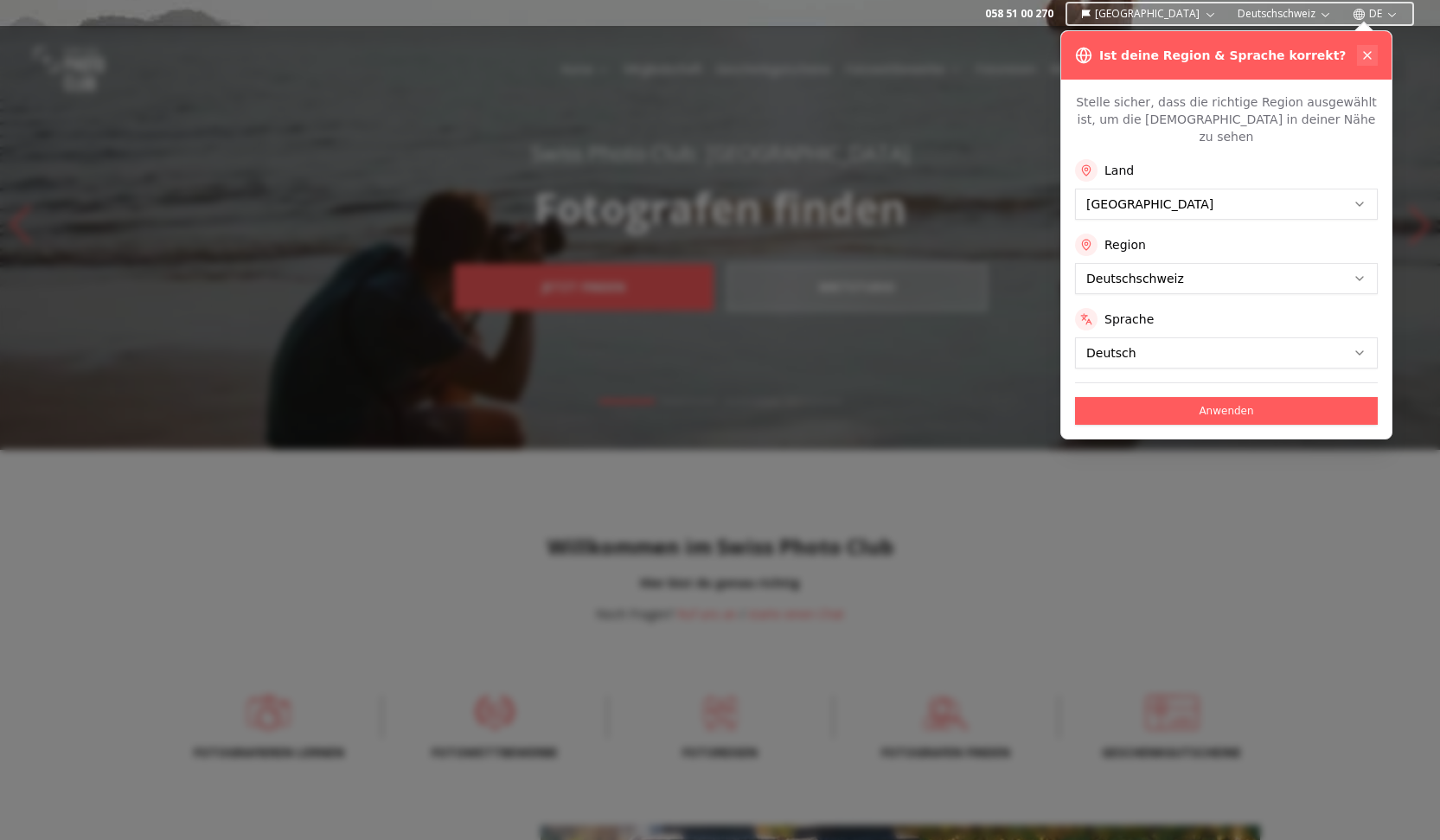
click at [1364, 58] on icon at bounding box center [1368, 56] width 7 height 7
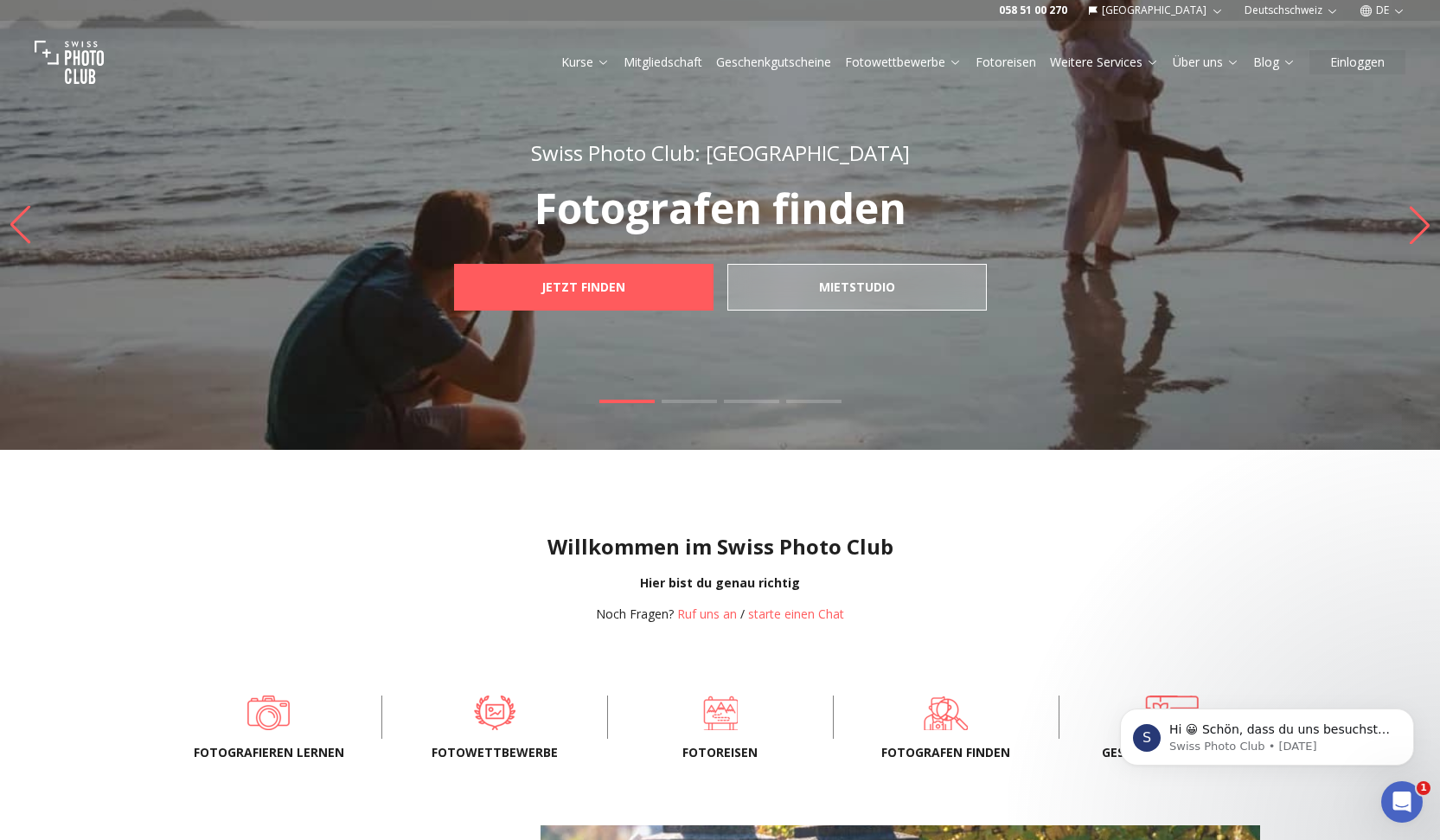
click at [634, 71] on link "Mitgliedschaft" at bounding box center [663, 62] width 79 height 17
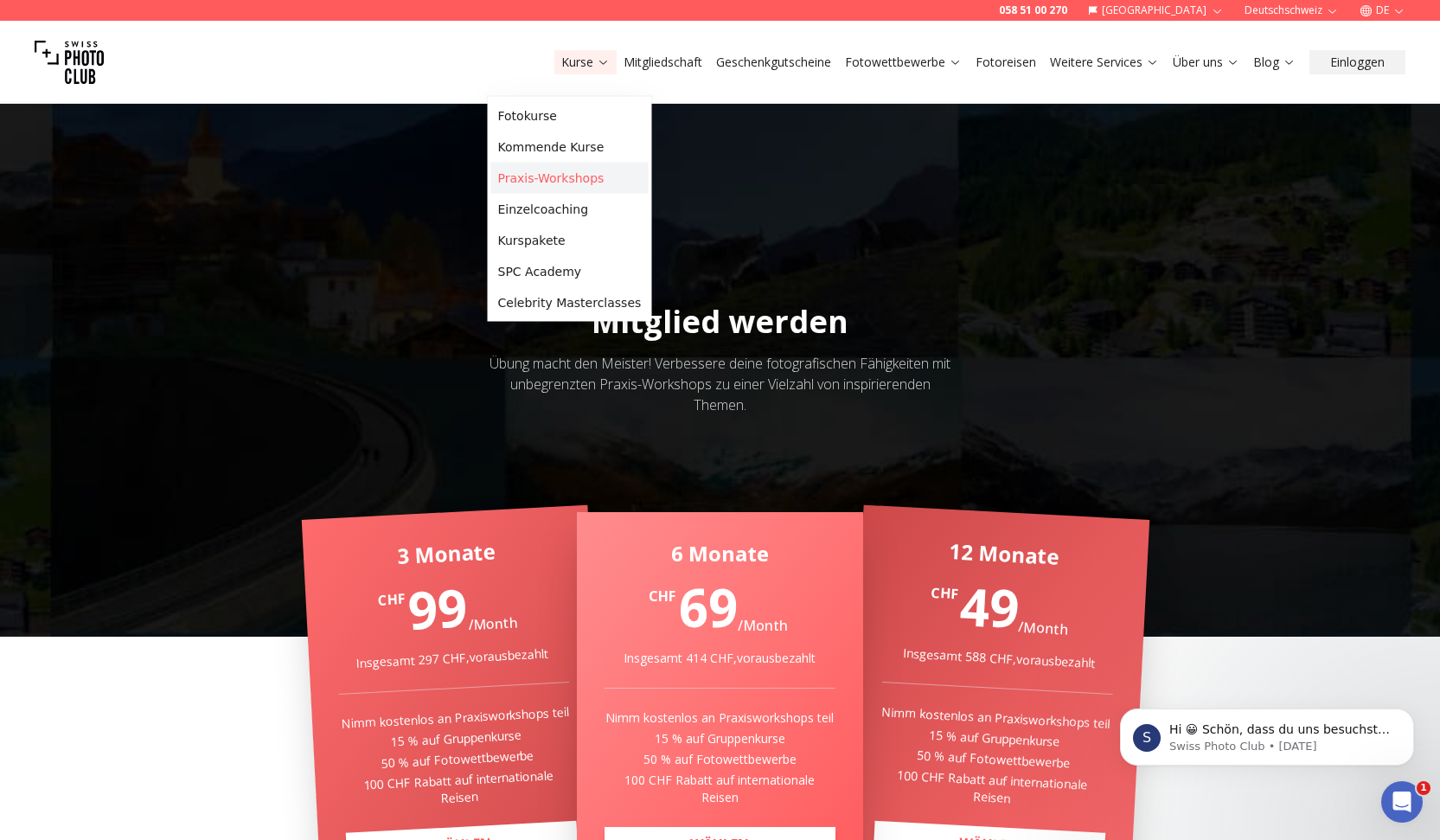
click at [564, 187] on link "Praxis-Workshops" at bounding box center [570, 178] width 157 height 31
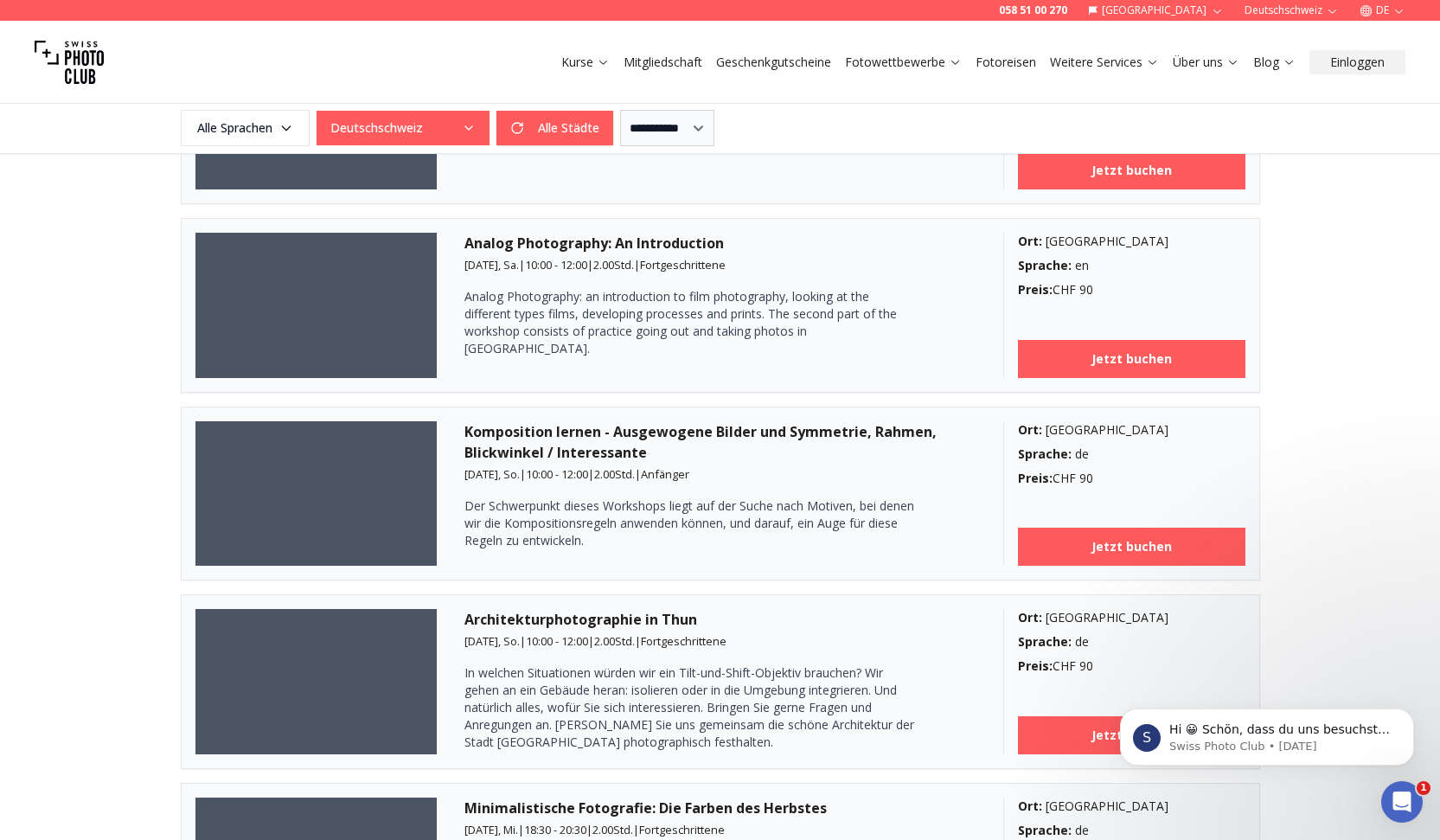
scroll to position [949, 0]
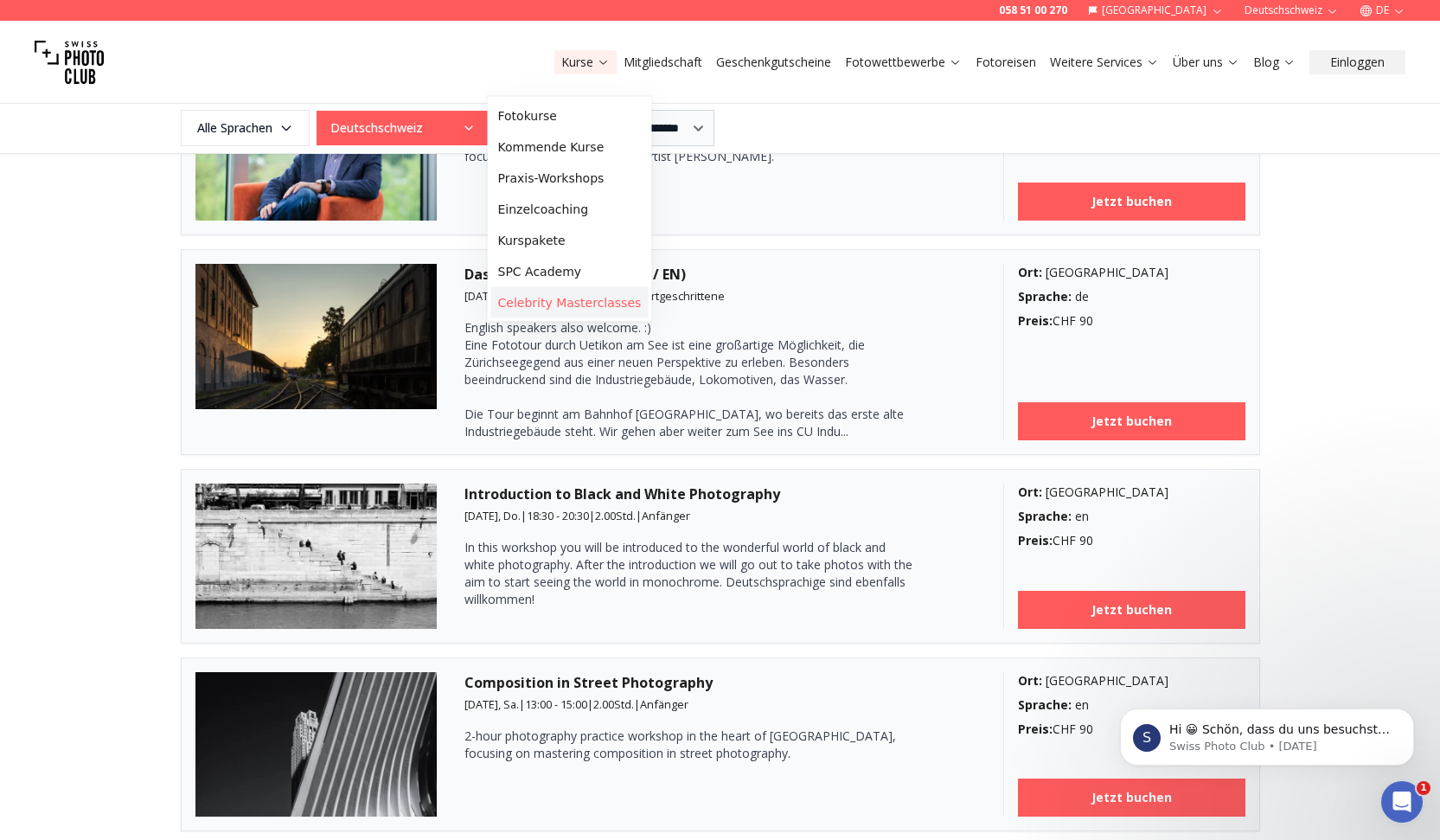
click at [610, 319] on link "Celebrity Masterclasses" at bounding box center [570, 302] width 157 height 31
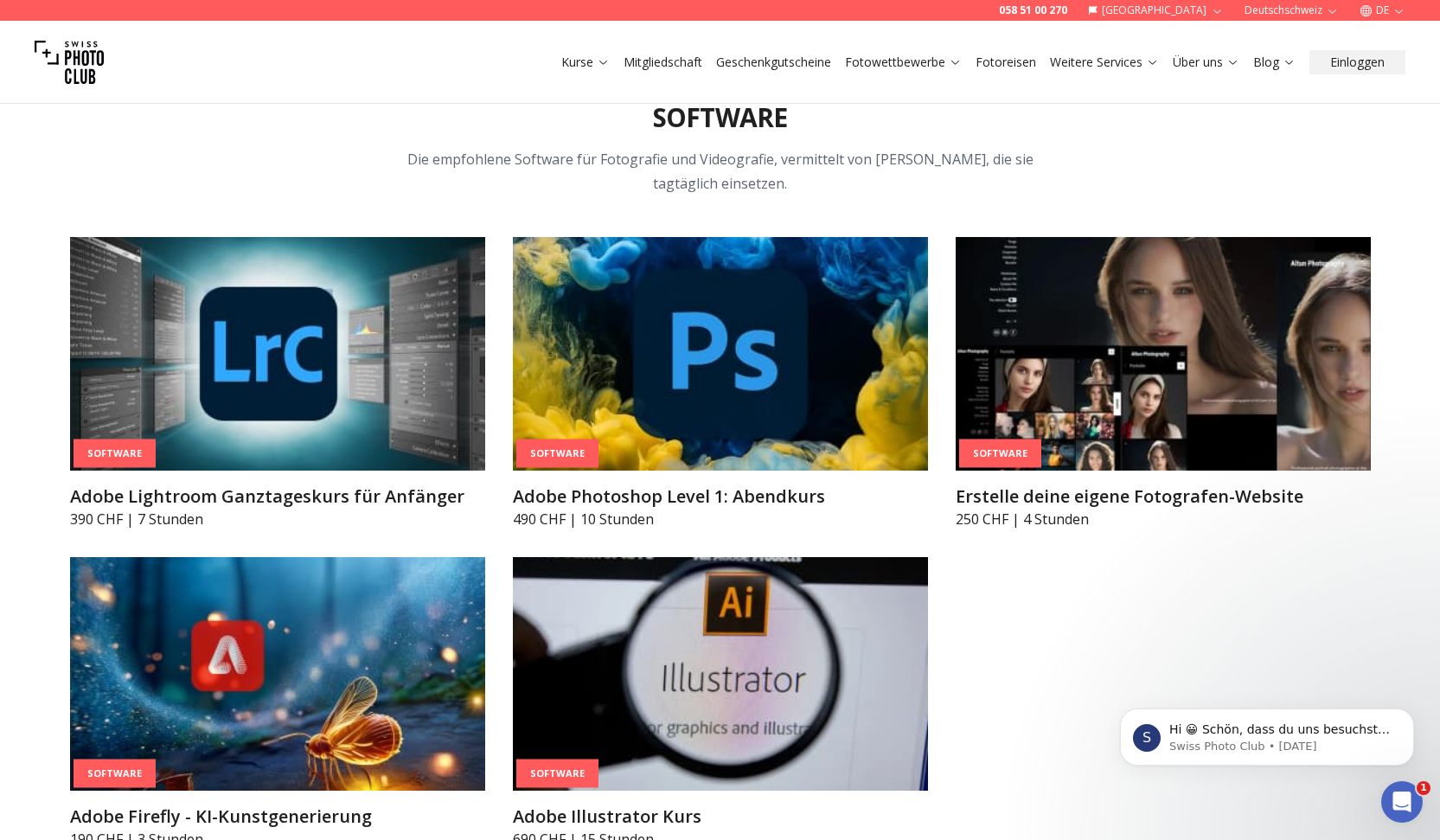
scroll to position [5986, 0]
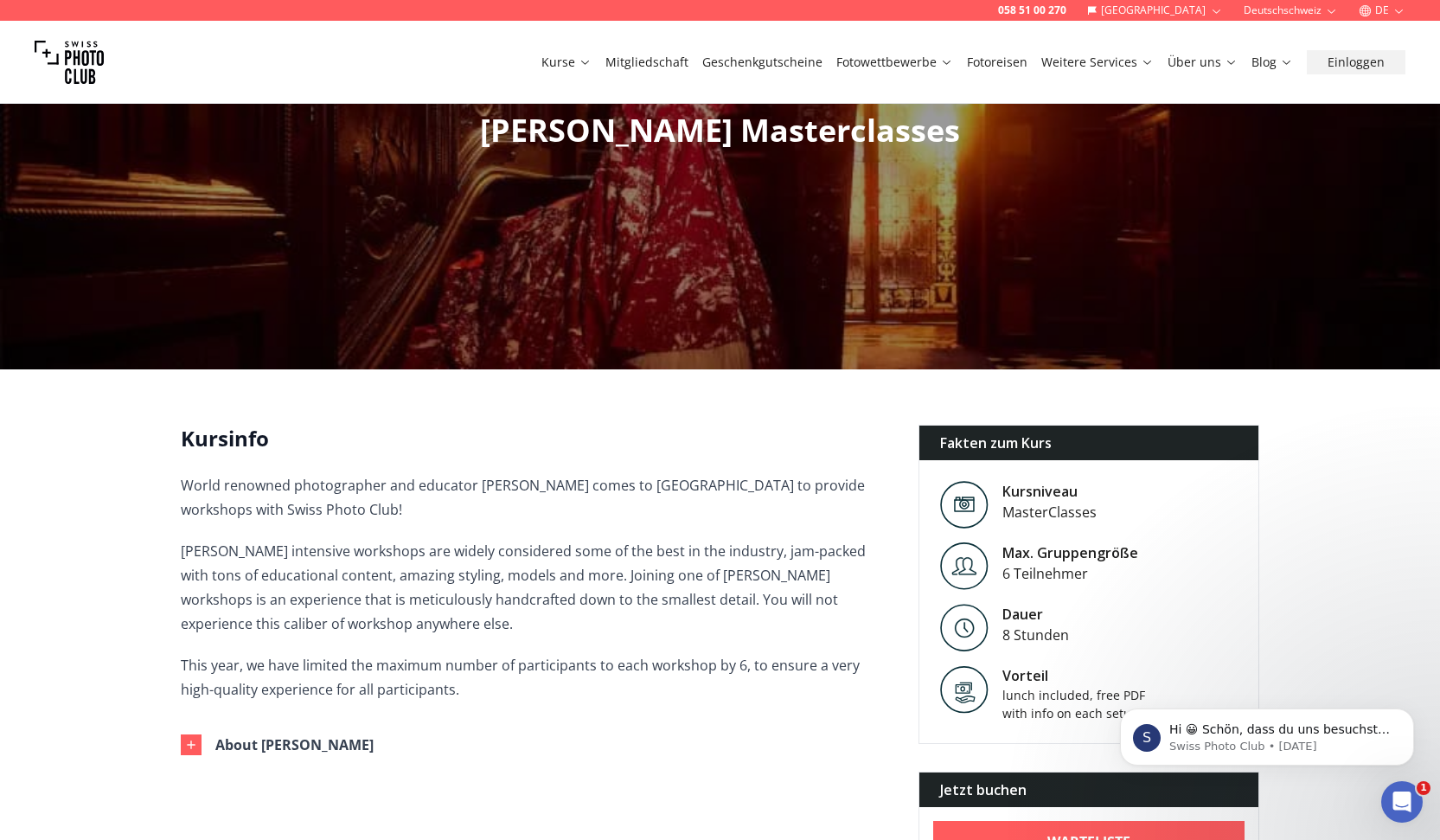
scroll to position [495, 0]
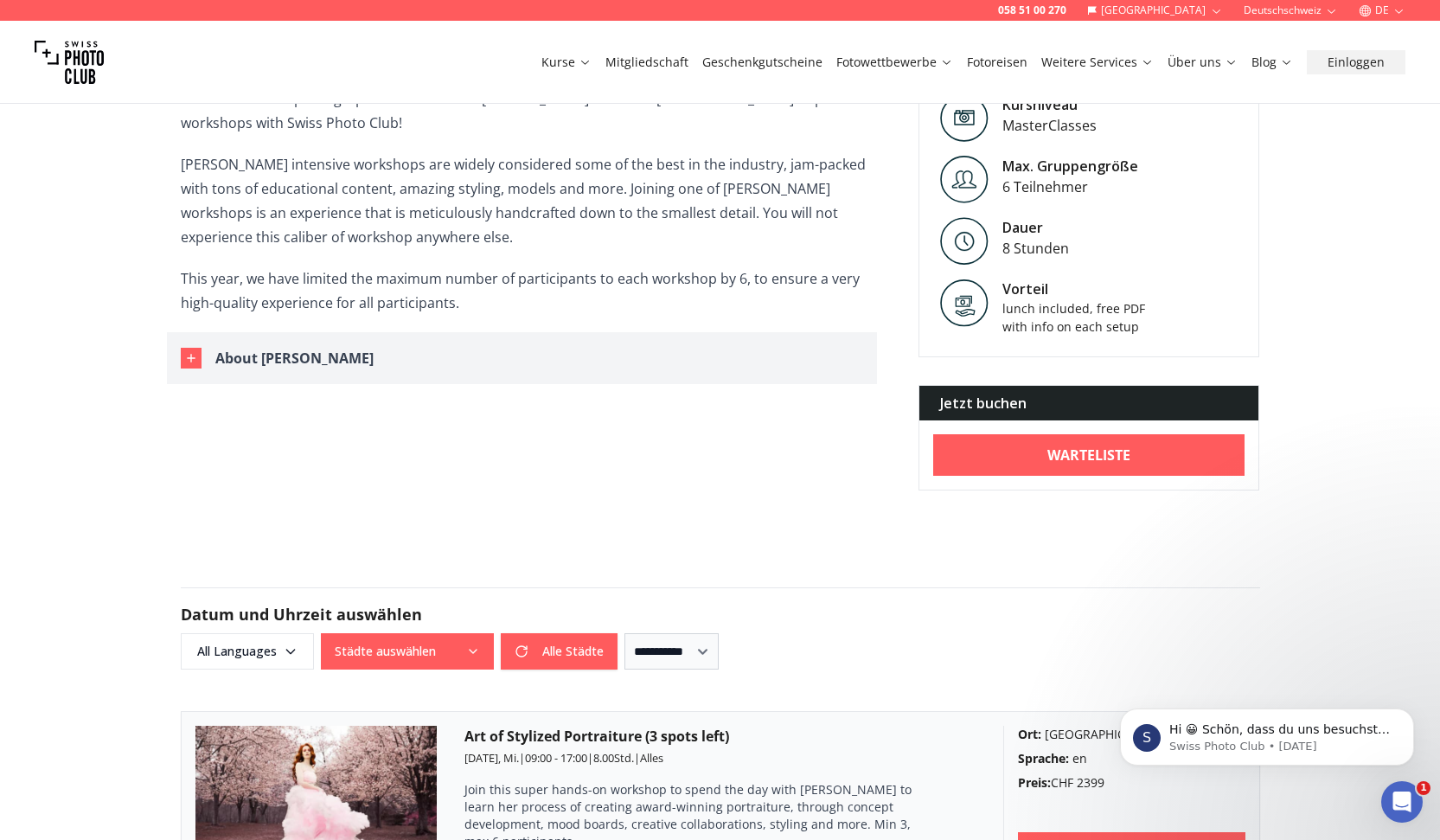
click at [278, 370] on div "About [PERSON_NAME]" at bounding box center [294, 358] width 158 height 25
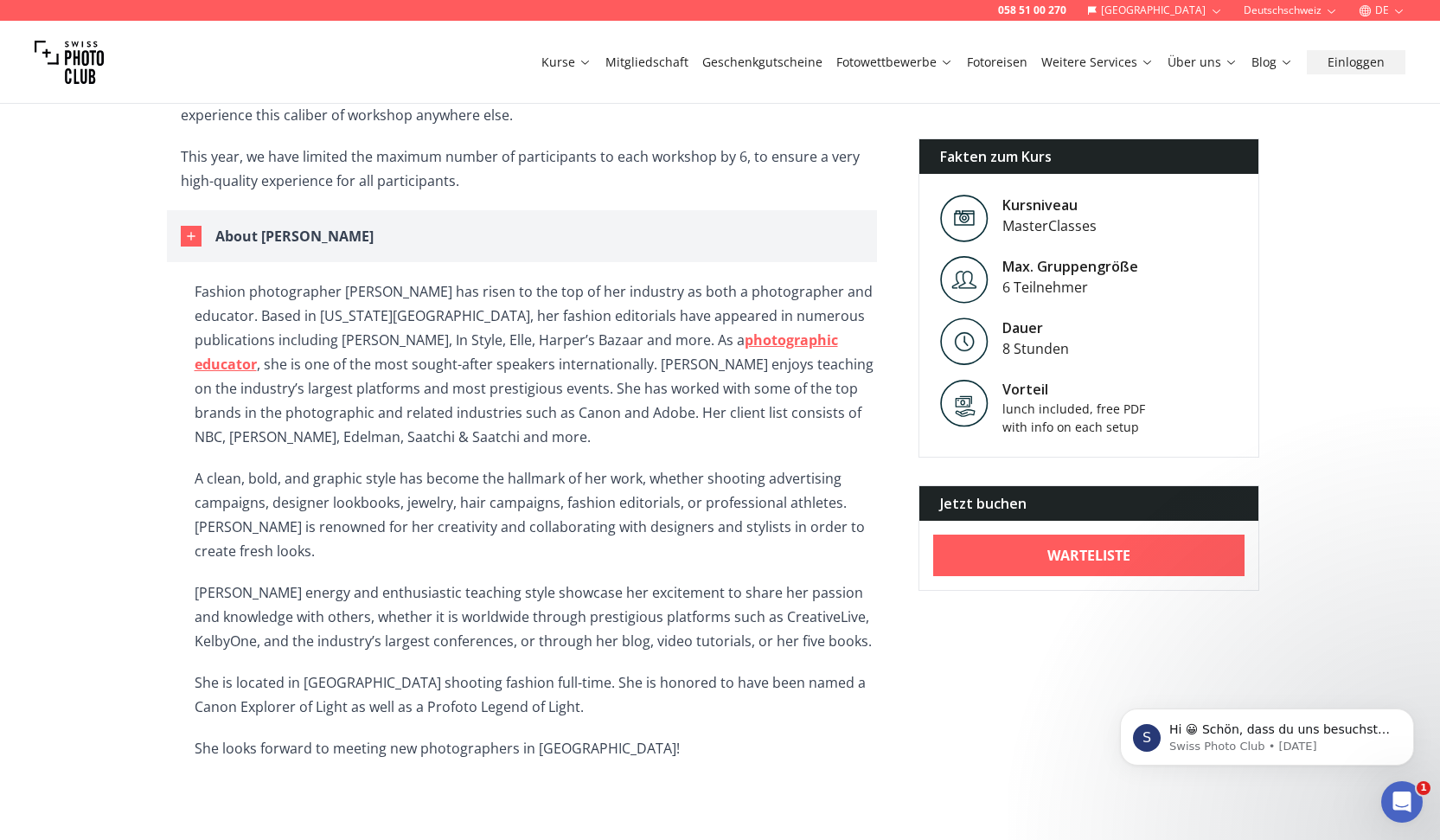
scroll to position [610, 0]
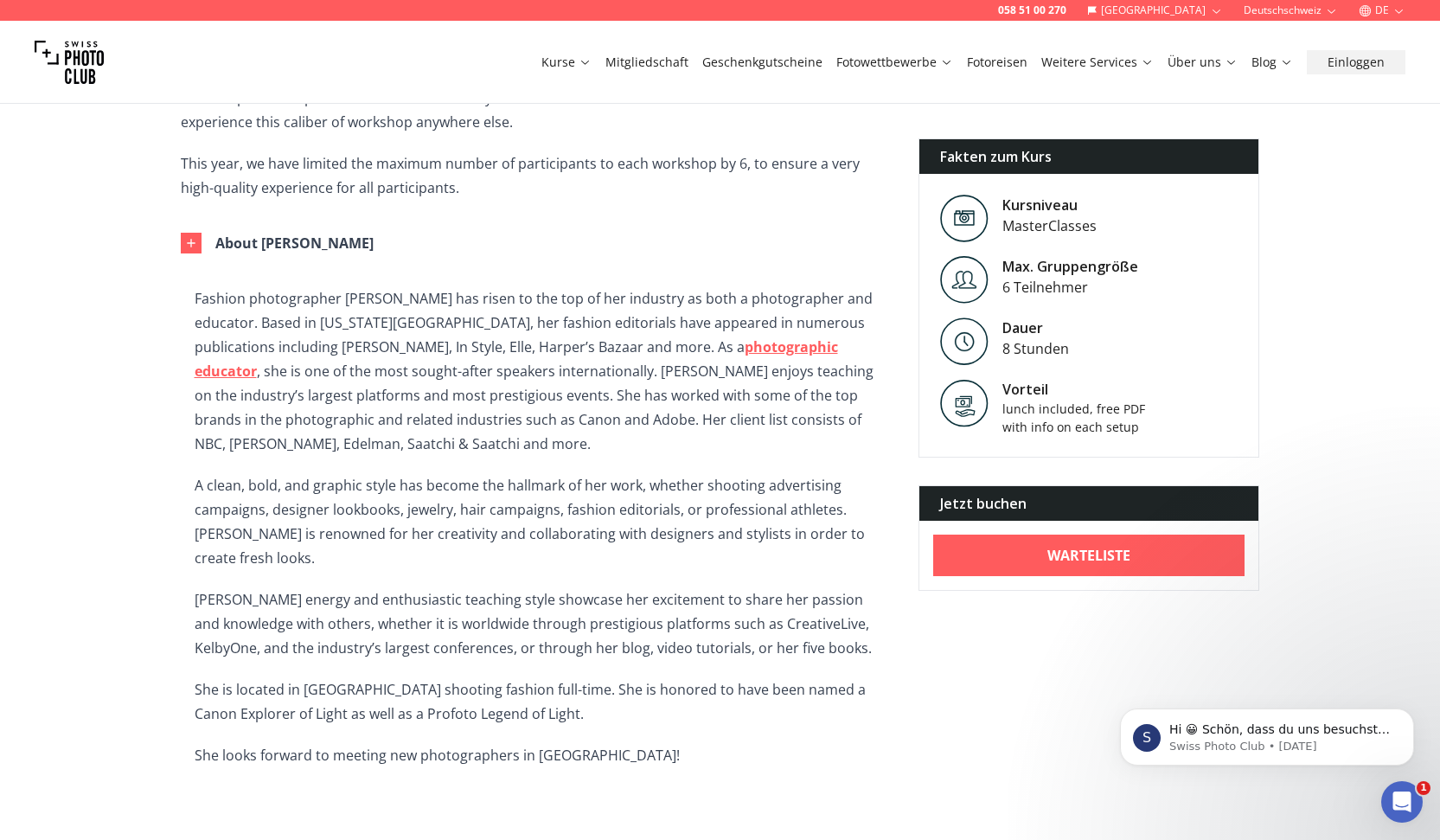
click at [436, 381] on link "photographic educator" at bounding box center [516, 358] width 644 height 43
